Goal: Information Seeking & Learning: Learn about a topic

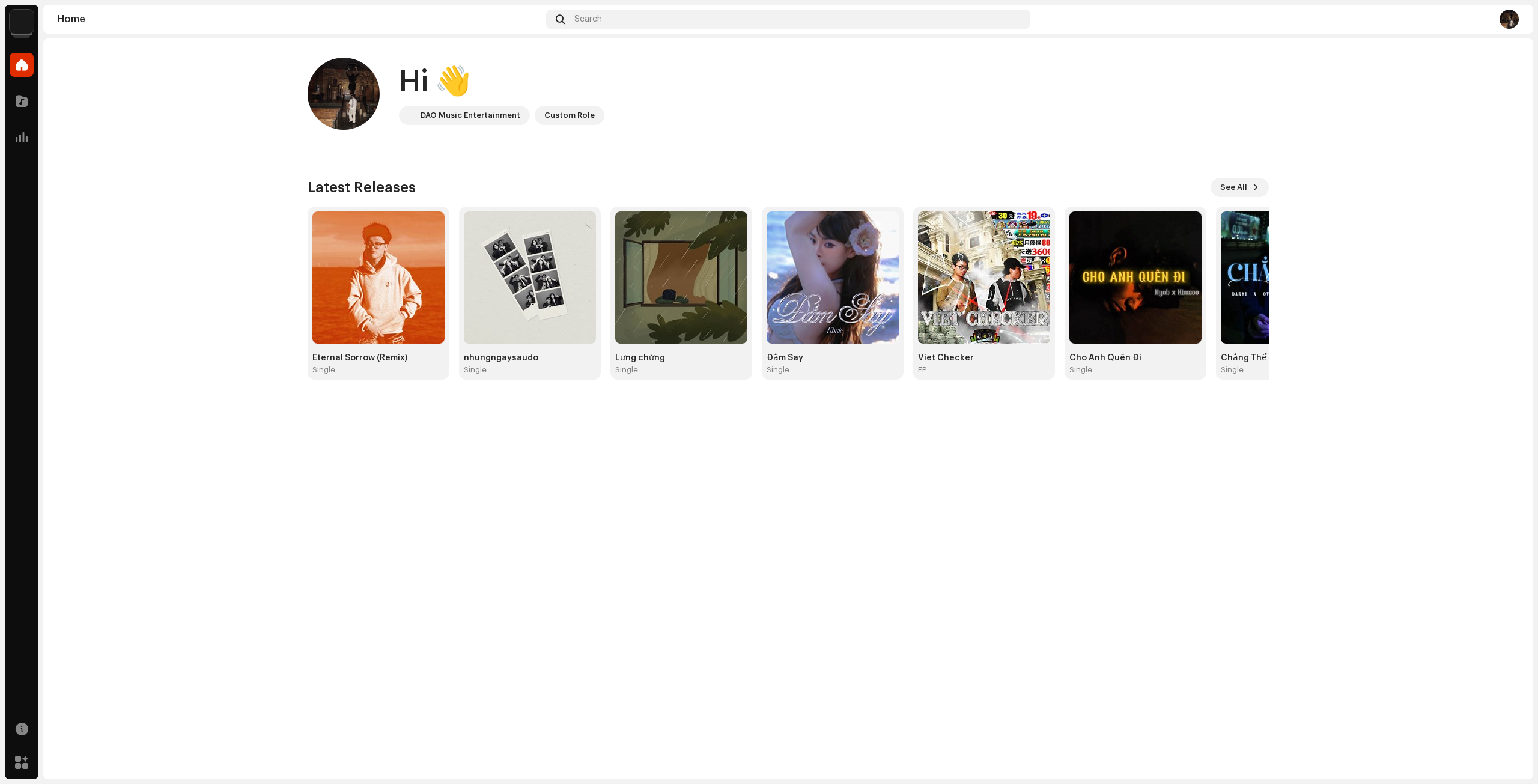
click at [558, 253] on img at bounding box center [530, 277] width 132 height 132
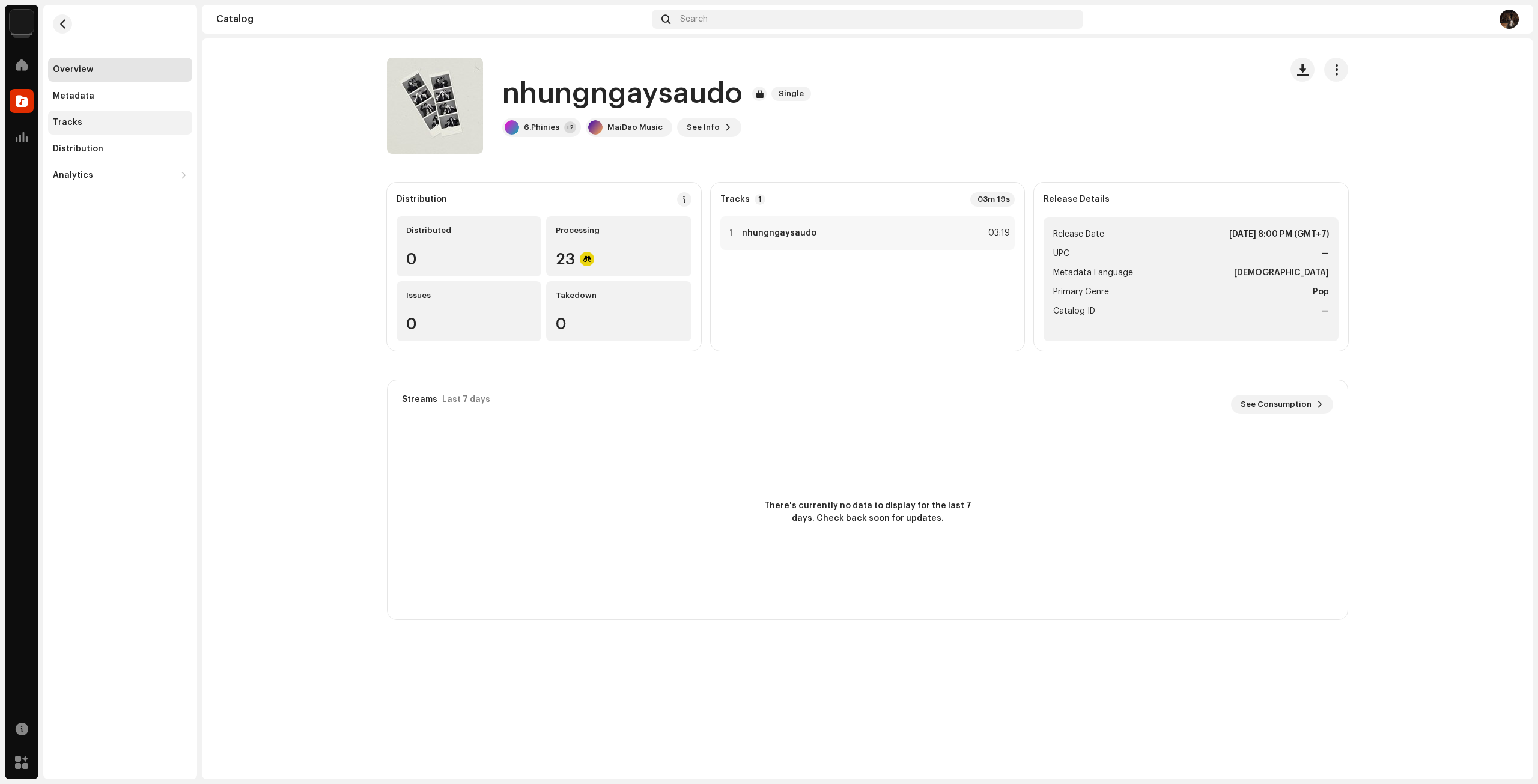
click at [108, 120] on div "Tracks" at bounding box center [120, 122] width 135 height 10
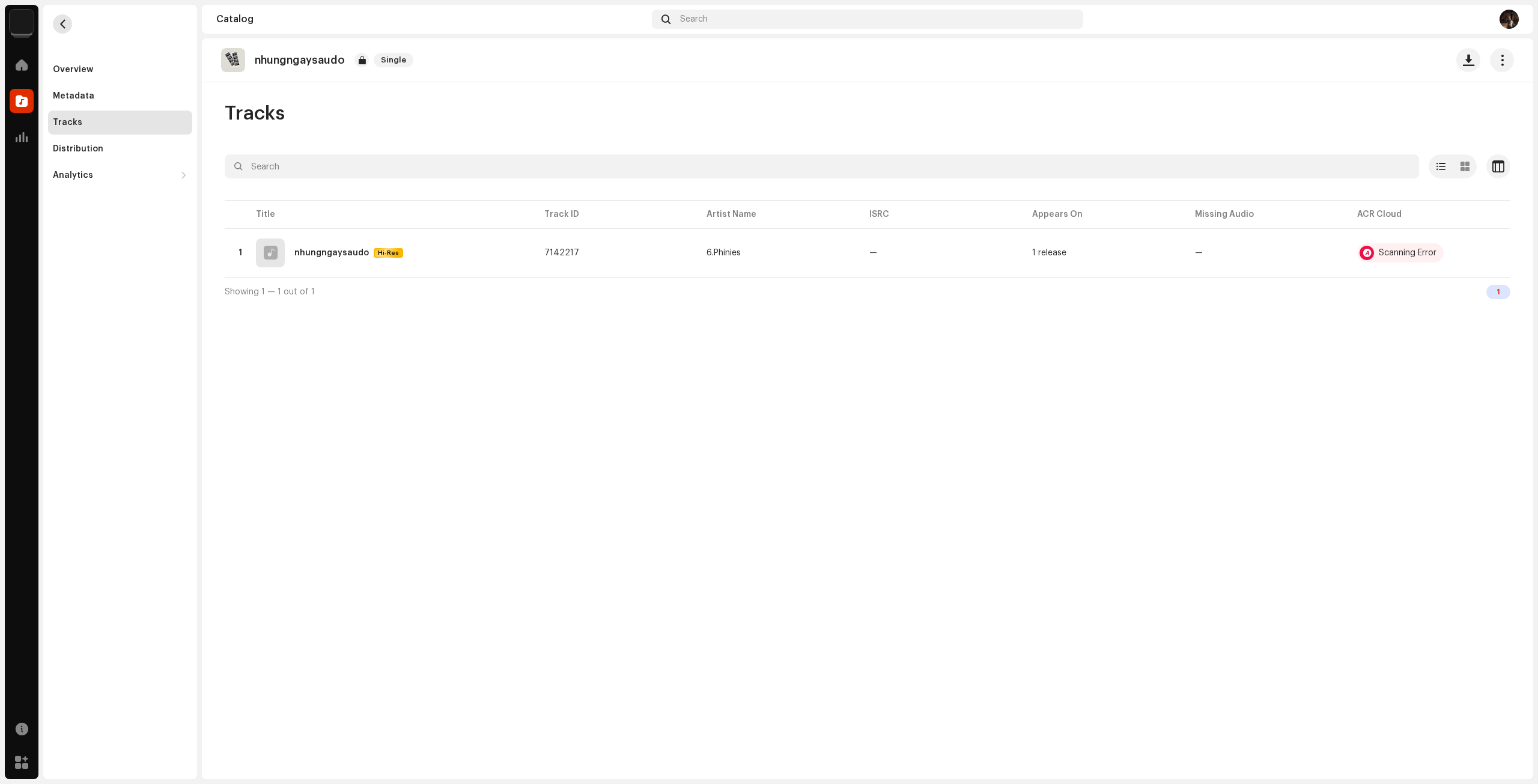
click at [63, 23] on span "button" at bounding box center [63, 24] width 9 height 10
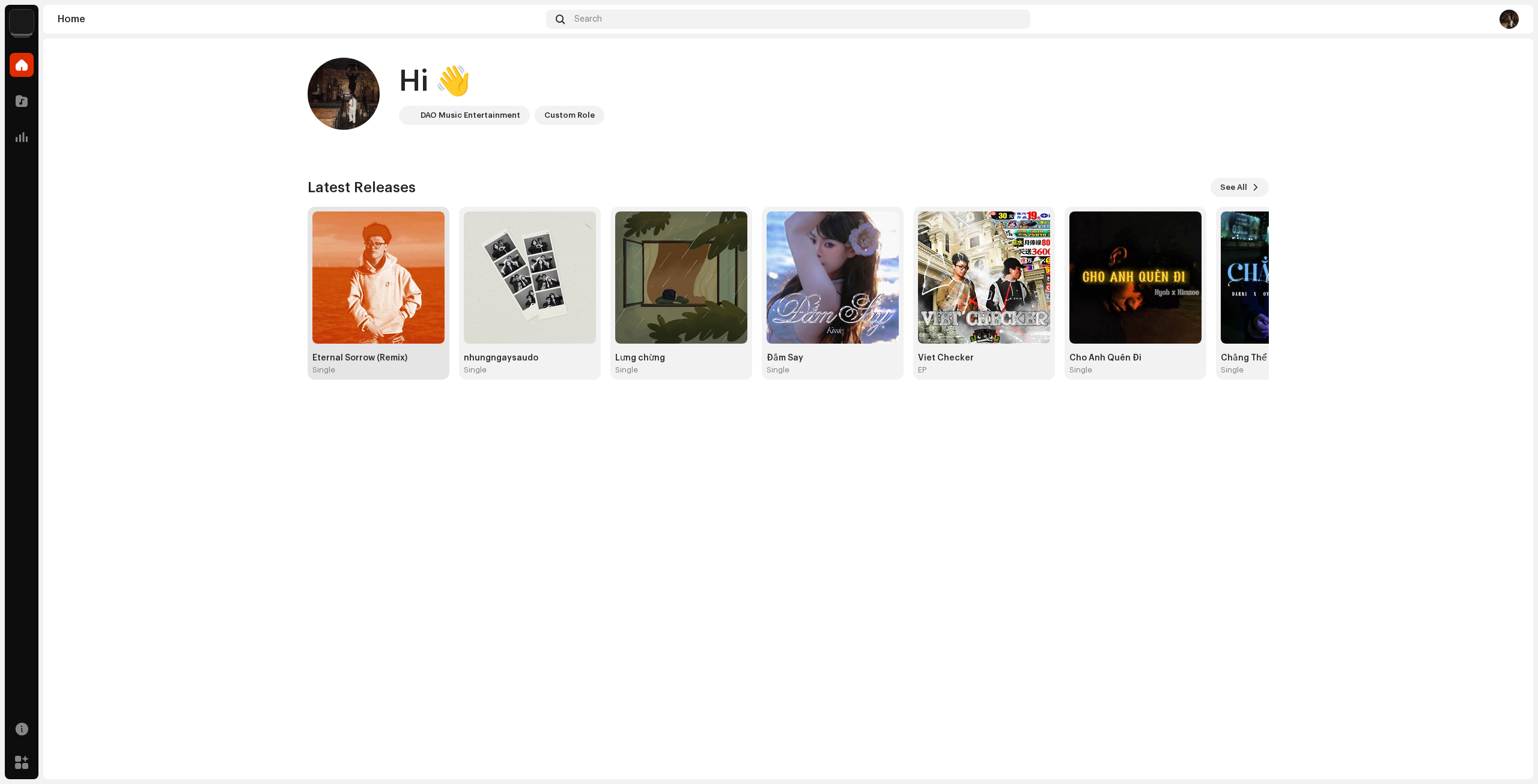
click at [387, 280] on img at bounding box center [378, 277] width 132 height 132
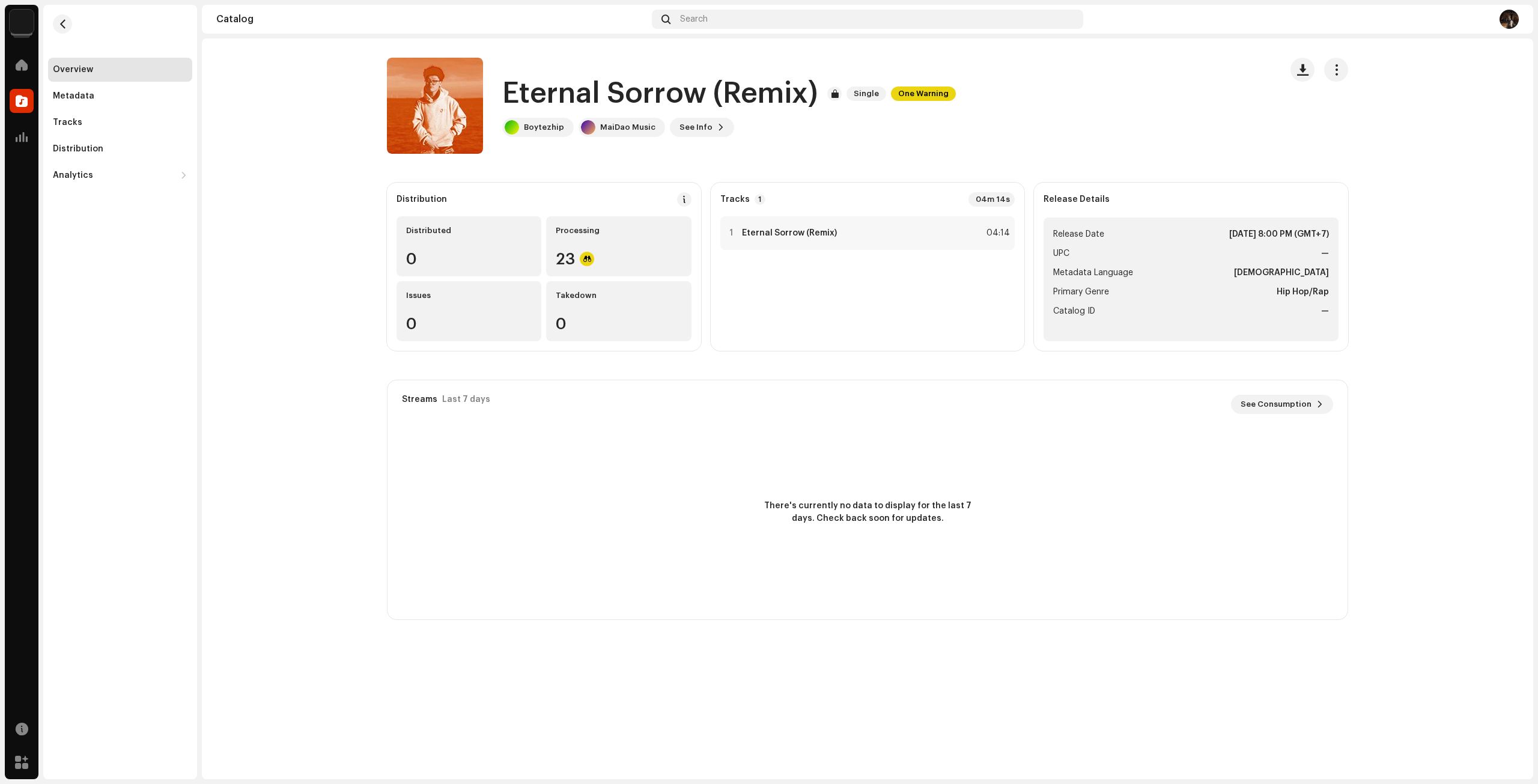
click at [69, 32] on re-m-nav-back at bounding box center [63, 31] width 29 height 53
click at [60, 25] on span "button" at bounding box center [63, 24] width 9 height 10
